Goal: Navigation & Orientation: Find specific page/section

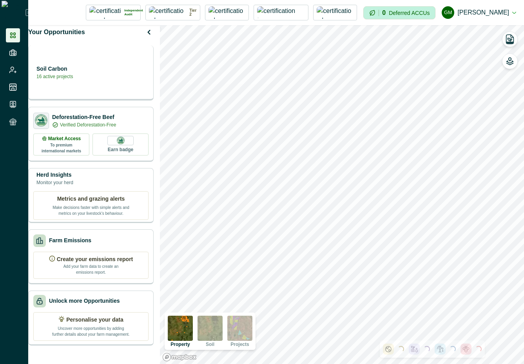
click at [107, 79] on div "Soil Carbon 16 active projects" at bounding box center [90, 72] width 115 height 16
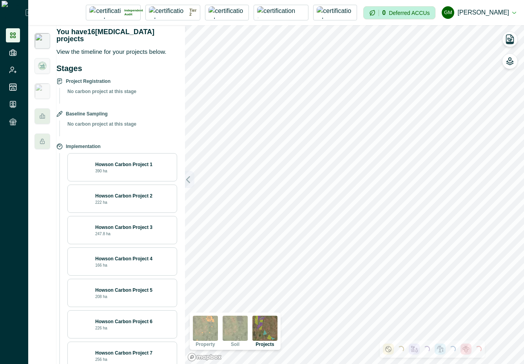
click at [189, 176] on icon "button" at bounding box center [188, 179] width 8 height 8
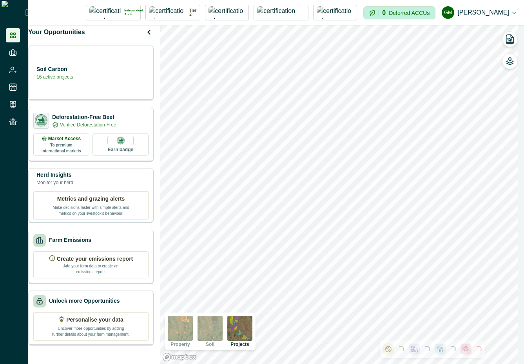
click at [91, 244] on p "Farm Emissions" at bounding box center [70, 240] width 42 height 8
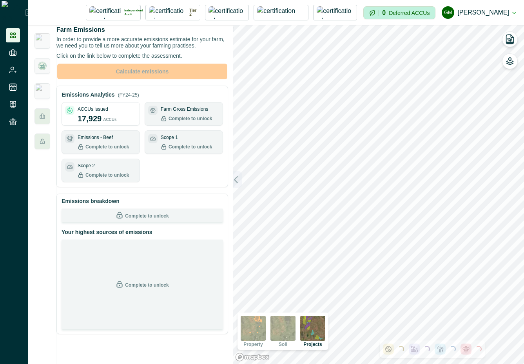
click at [237, 184] on button "button" at bounding box center [237, 179] width 9 height 17
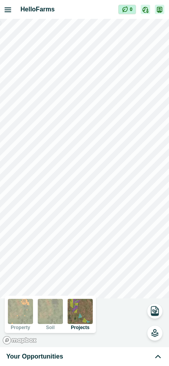
click at [85, 354] on div "Your Opportunities" at bounding box center [84, 355] width 156 height 9
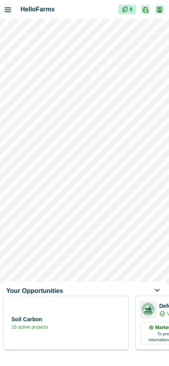
click at [87, 330] on div "Soil Carbon 16 active projects" at bounding box center [65, 323] width 115 height 16
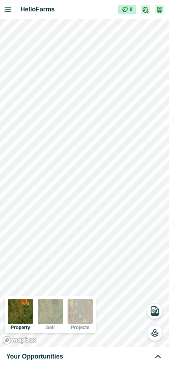
click at [88, 360] on div "Your Opportunities" at bounding box center [84, 355] width 156 height 9
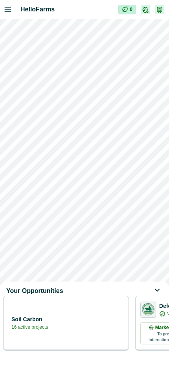
click at [85, 329] on div "Soil Carbon 16 active projects" at bounding box center [65, 323] width 115 height 16
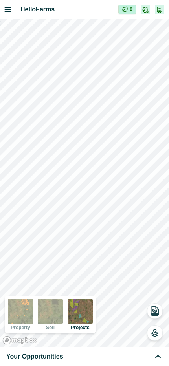
click at [100, 358] on div "Your Opportunities" at bounding box center [84, 355] width 156 height 9
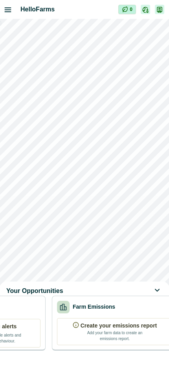
scroll to position [0, 347]
click at [97, 329] on p "Create your emissions report" at bounding box center [118, 325] width 76 height 8
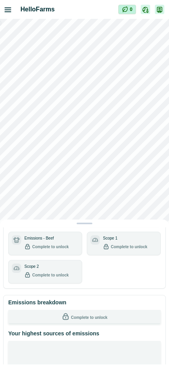
scroll to position [0, 0]
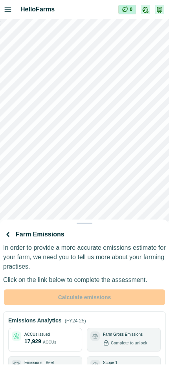
click at [11, 237] on icon "button" at bounding box center [7, 233] width 9 height 9
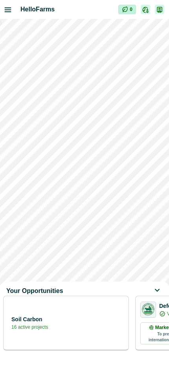
click at [82, 330] on div "Soil Carbon 16 active projects" at bounding box center [65, 323] width 115 height 16
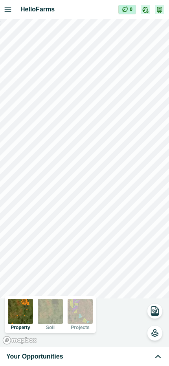
click at [88, 353] on div "Your Opportunities" at bounding box center [84, 355] width 156 height 9
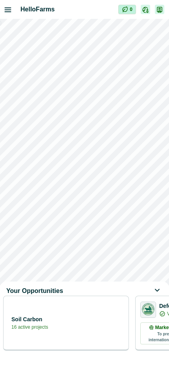
click at [85, 338] on div "Soil Carbon 16 active projects" at bounding box center [65, 322] width 125 height 55
